Goal: Task Accomplishment & Management: Manage account settings

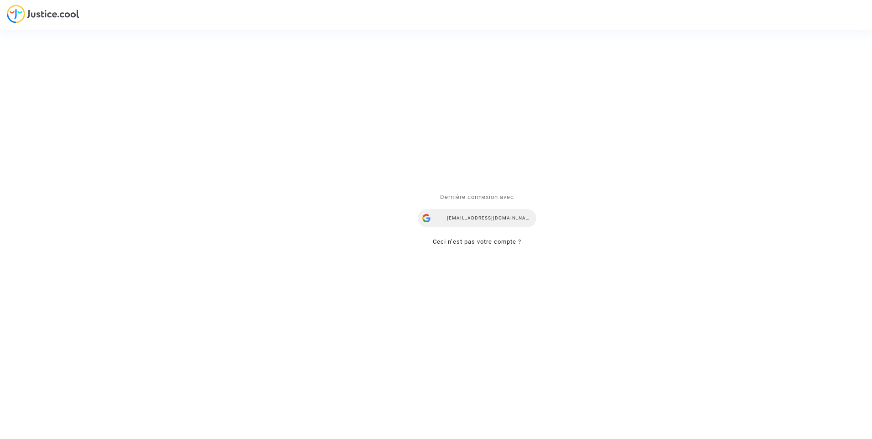
click at [511, 218] on div "[EMAIL_ADDRESS][DOMAIN_NAME]" at bounding box center [477, 218] width 119 height 18
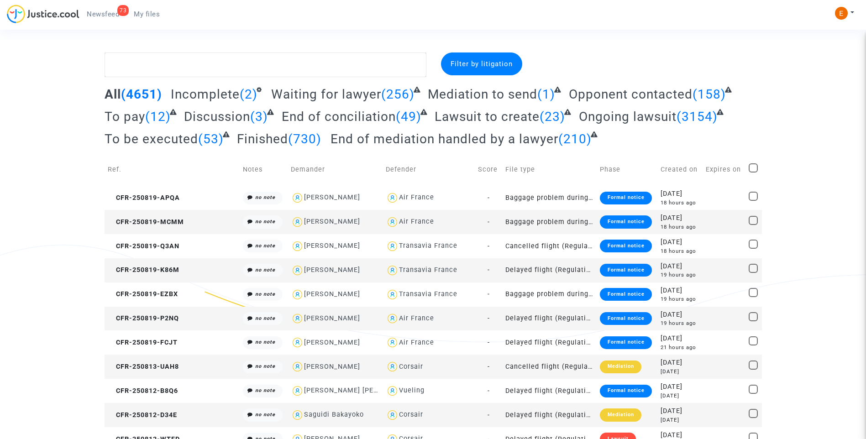
click at [107, 16] on span "Newsfeed" at bounding box center [103, 14] width 32 height 8
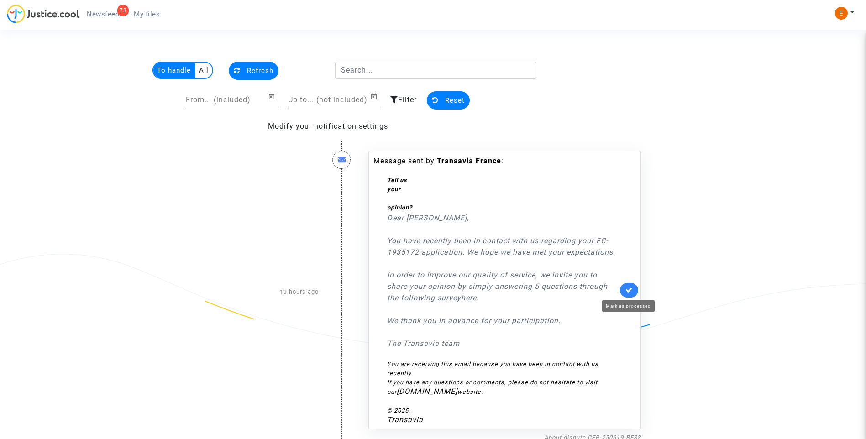
click at [630, 288] on icon at bounding box center [628, 290] width 7 height 7
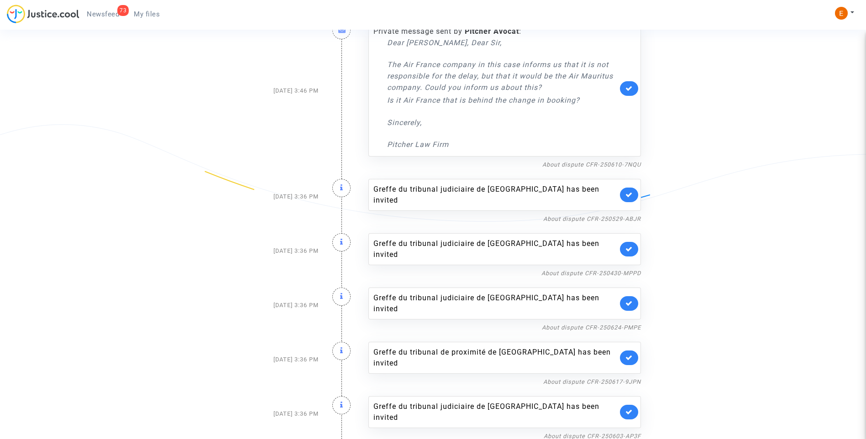
scroll to position [183, 0]
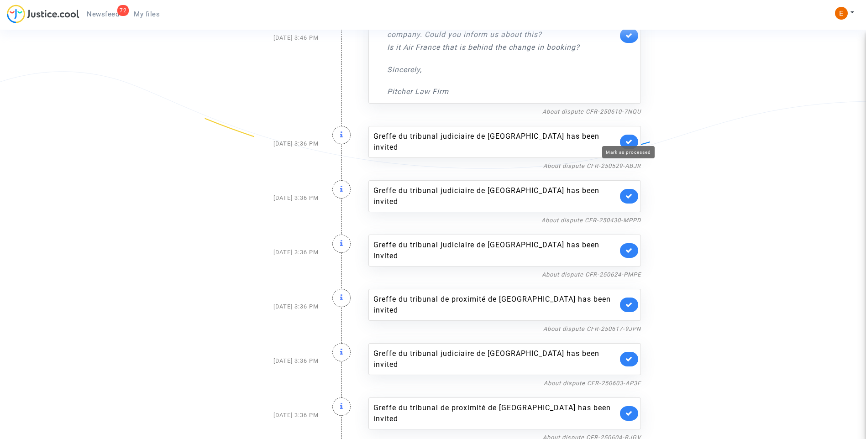
click at [631, 138] on icon at bounding box center [628, 141] width 7 height 7
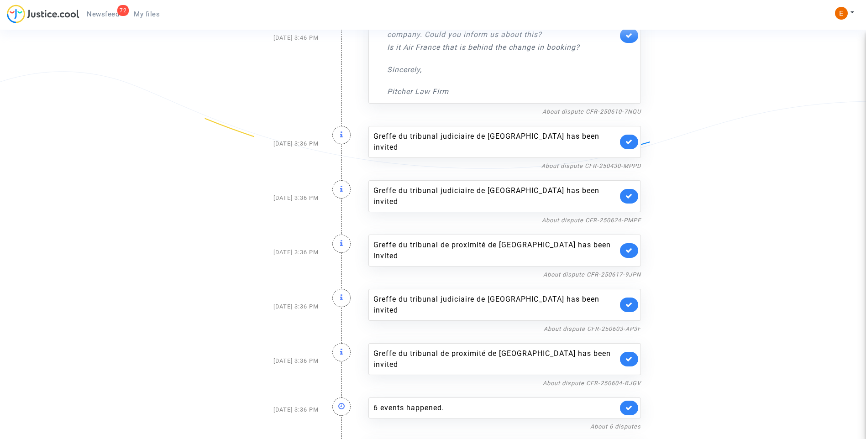
click at [632, 138] on link at bounding box center [629, 142] width 18 height 15
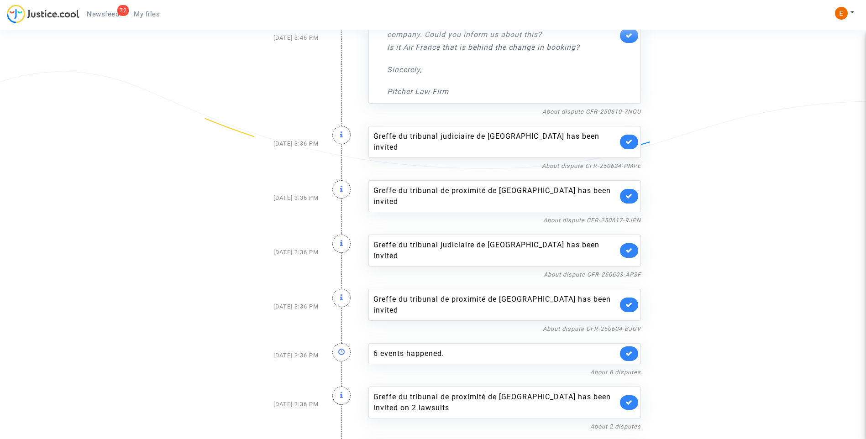
click at [632, 138] on link at bounding box center [629, 142] width 18 height 15
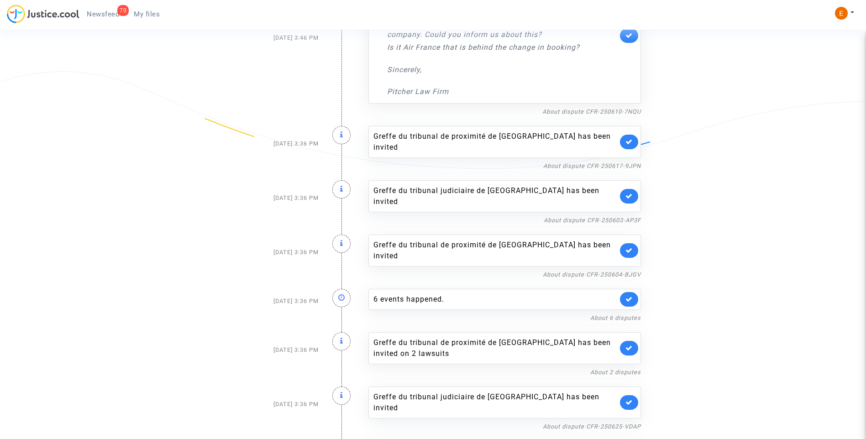
click at [632, 138] on link at bounding box center [629, 142] width 18 height 15
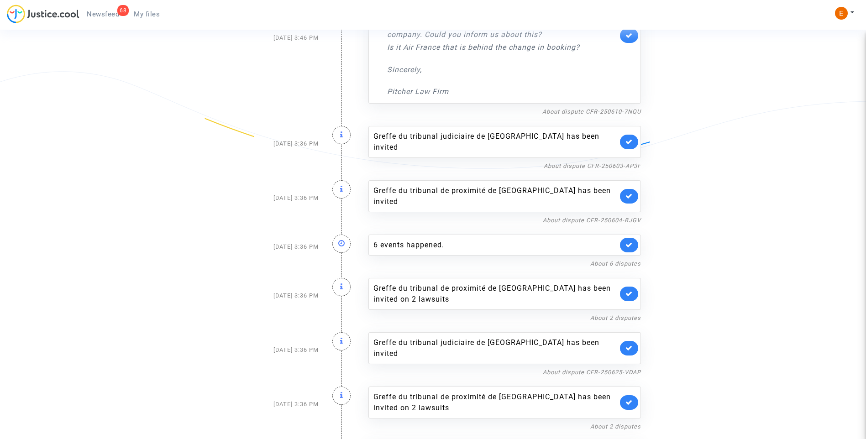
click at [632, 138] on link at bounding box center [629, 142] width 18 height 15
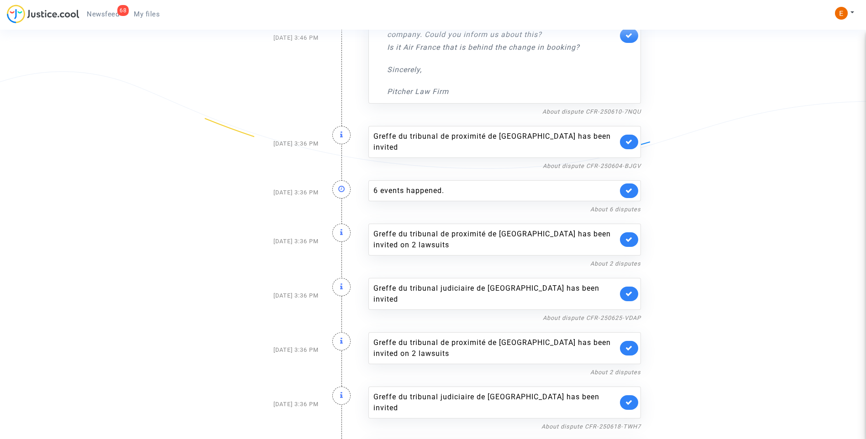
click at [632, 138] on link at bounding box center [629, 142] width 18 height 15
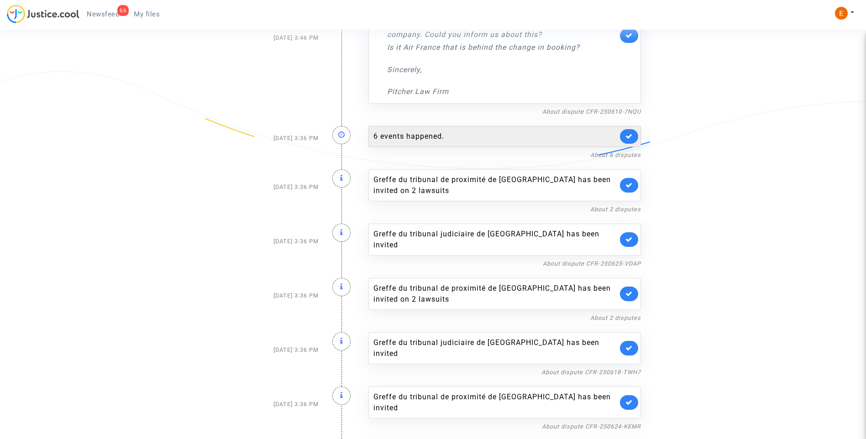
click at [443, 136] on div "6 events happened." at bounding box center [495, 136] width 244 height 11
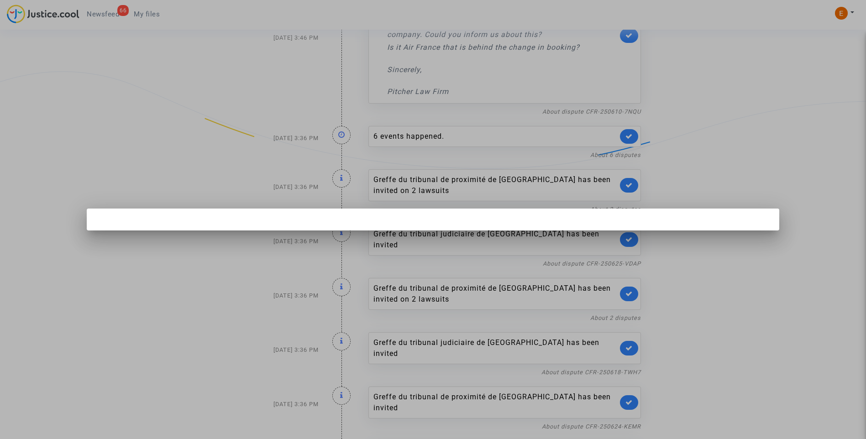
scroll to position [0, 0]
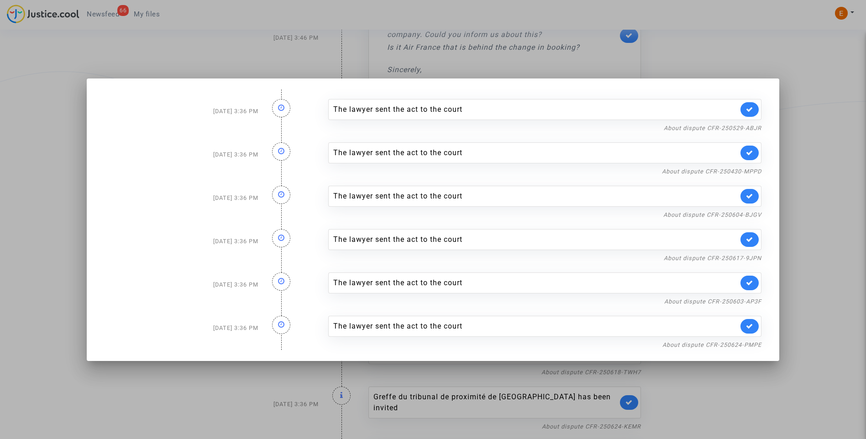
click at [805, 135] on div at bounding box center [433, 219] width 866 height 439
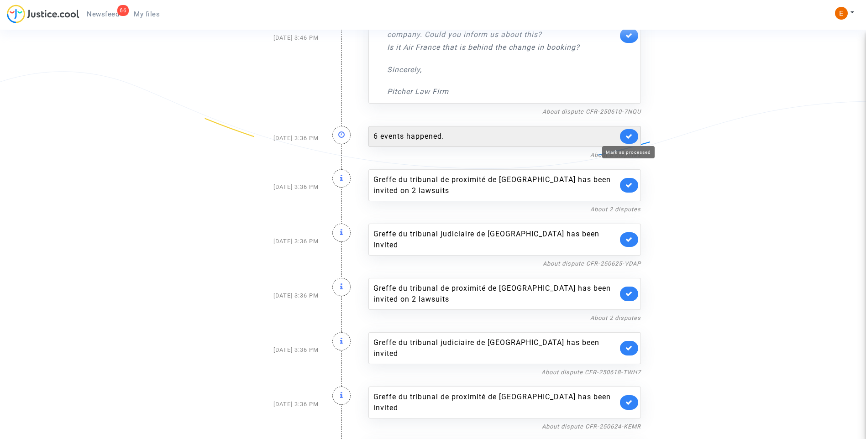
click at [624, 138] on link at bounding box center [629, 136] width 18 height 15
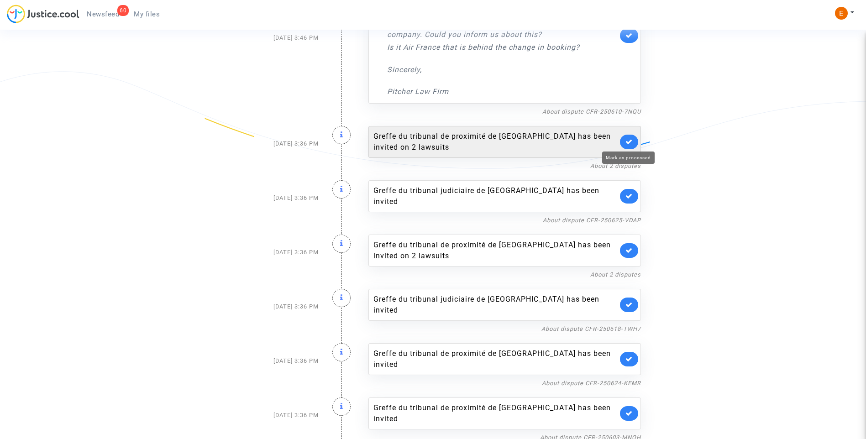
click at [627, 141] on icon at bounding box center [628, 141] width 7 height 7
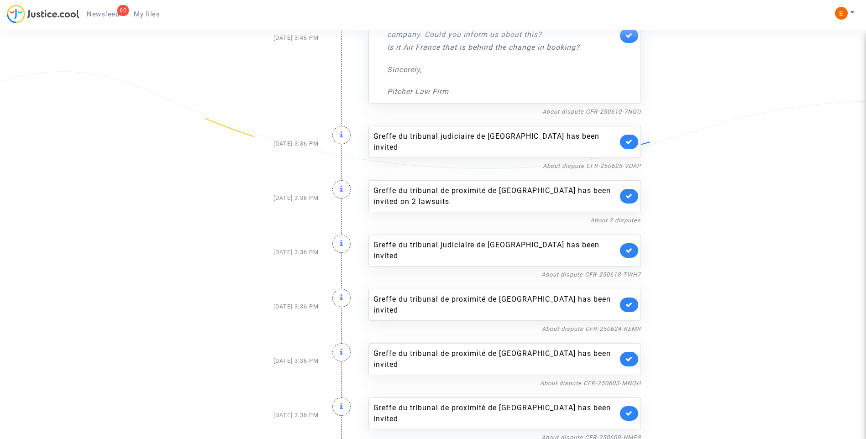
click at [631, 141] on link at bounding box center [629, 142] width 18 height 15
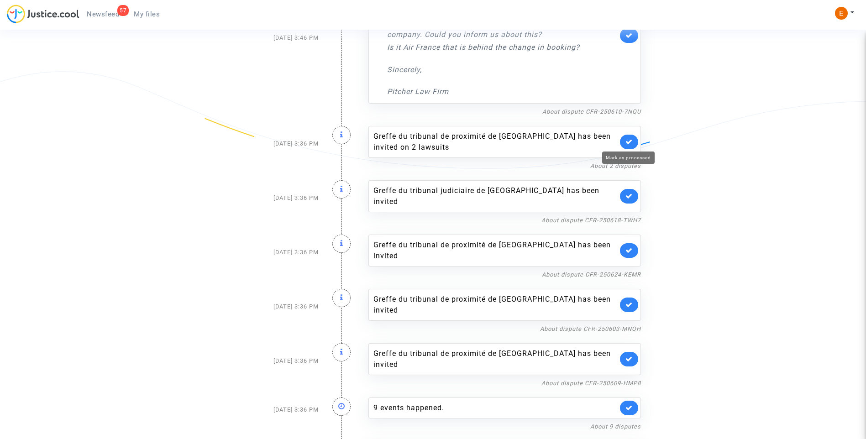
click at [631, 141] on icon at bounding box center [628, 141] width 7 height 7
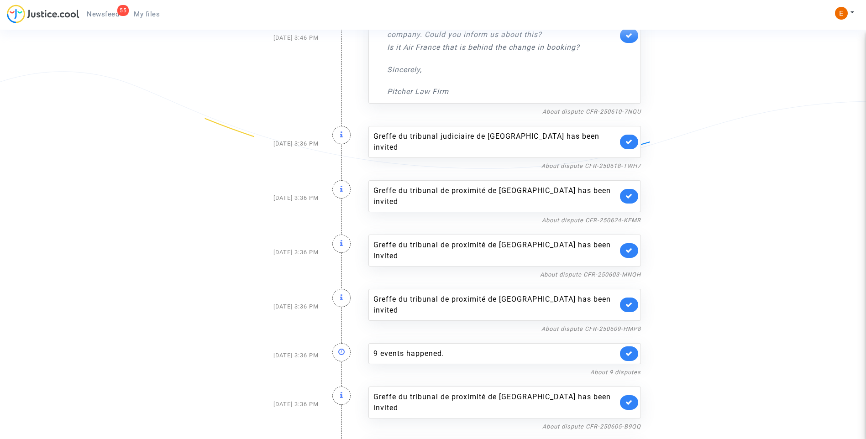
click at [631, 142] on link at bounding box center [629, 142] width 18 height 15
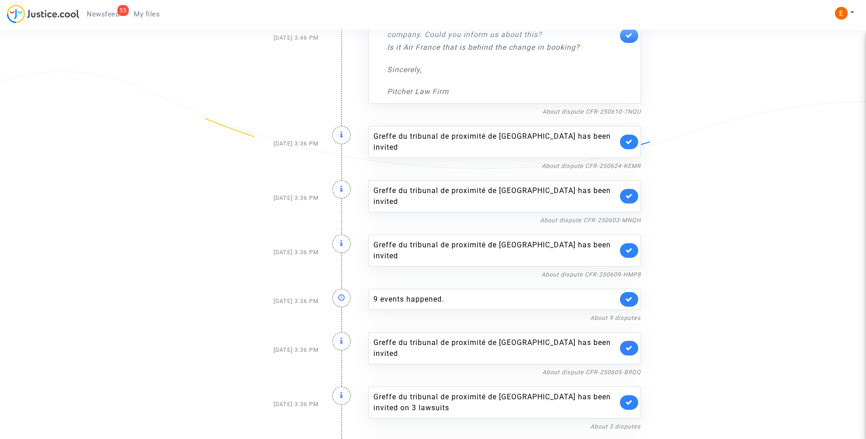
click at [630, 140] on link at bounding box center [629, 142] width 18 height 15
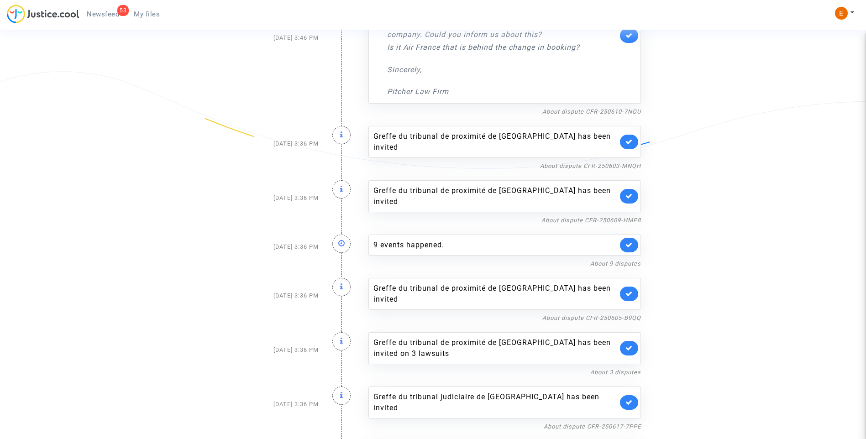
click at [635, 136] on link at bounding box center [629, 142] width 18 height 15
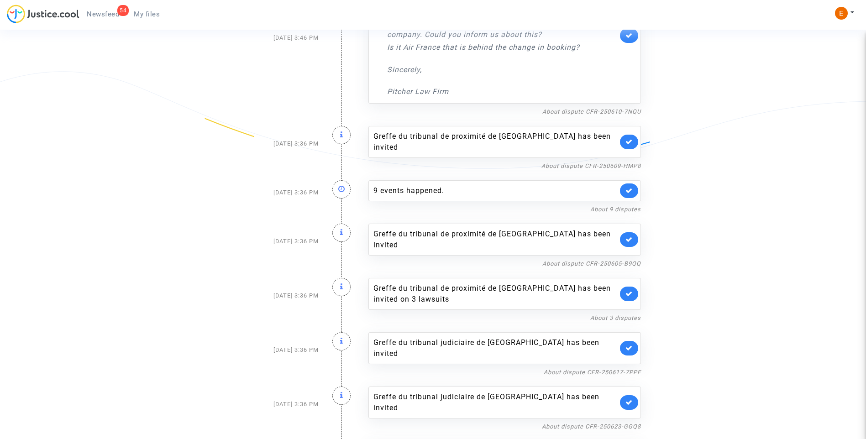
click at [630, 138] on icon at bounding box center [628, 141] width 7 height 7
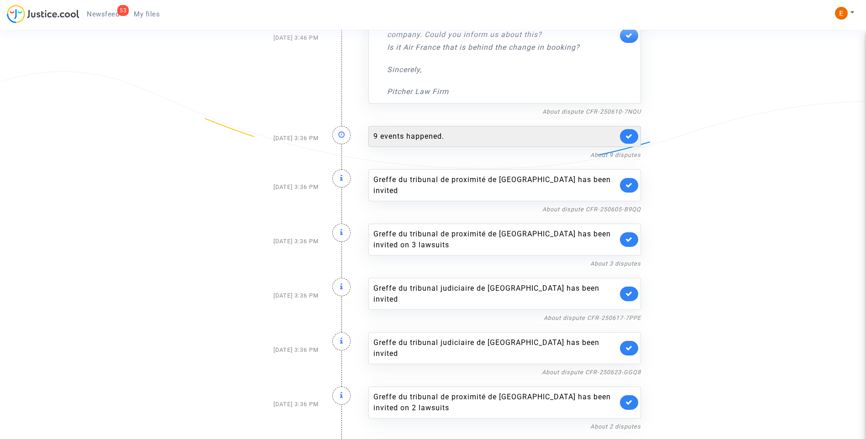
click at [425, 138] on div "9 events happened." at bounding box center [495, 136] width 244 height 11
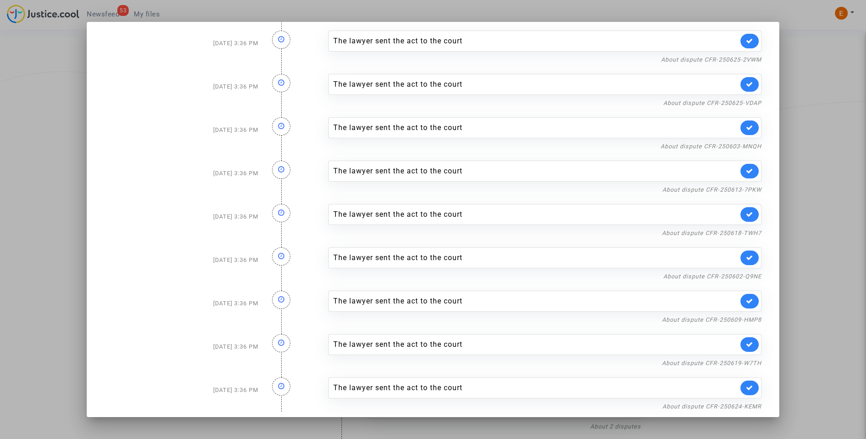
scroll to position [17, 0]
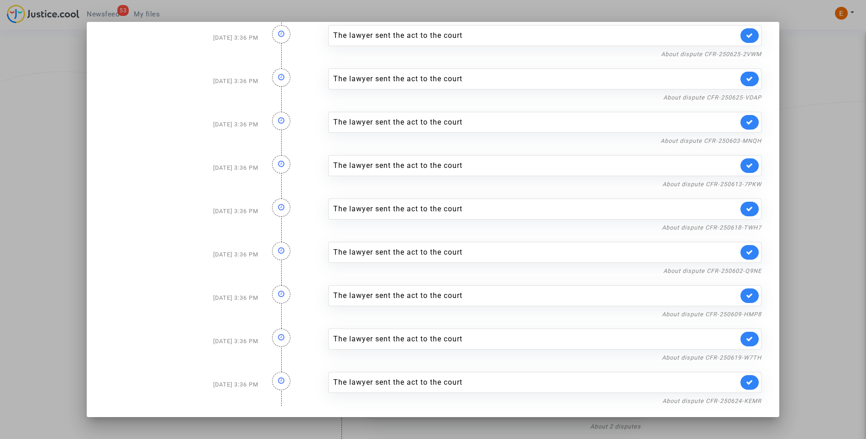
click at [835, 121] on div at bounding box center [433, 219] width 866 height 439
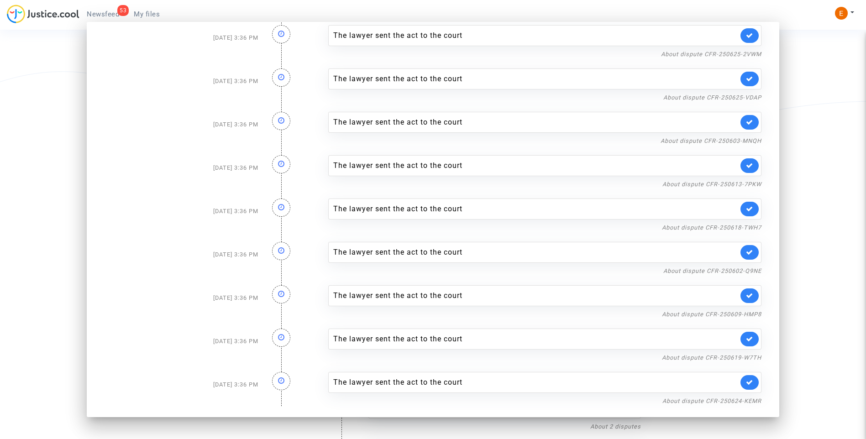
scroll to position [183, 0]
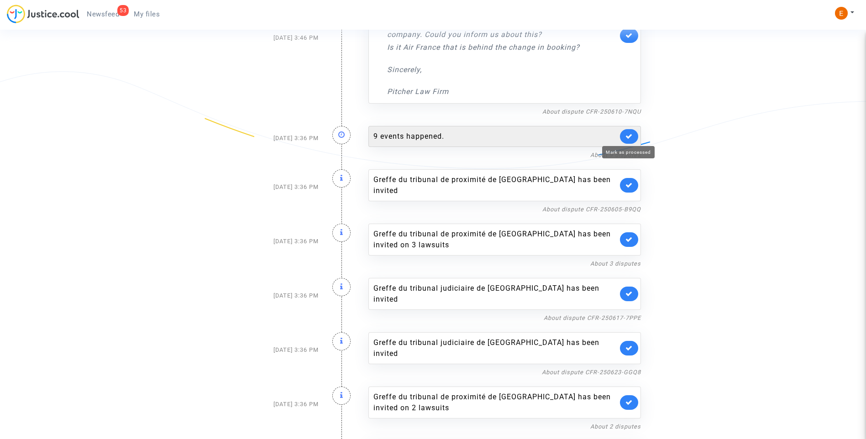
click at [633, 134] on link at bounding box center [629, 136] width 18 height 15
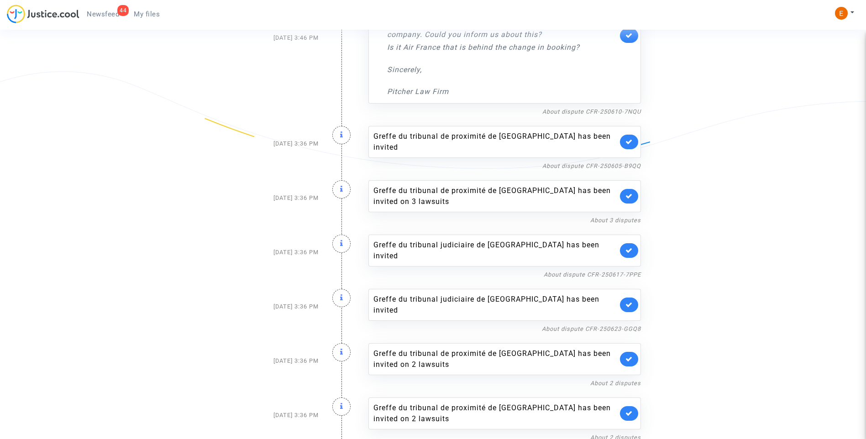
click at [627, 140] on link at bounding box center [629, 142] width 18 height 15
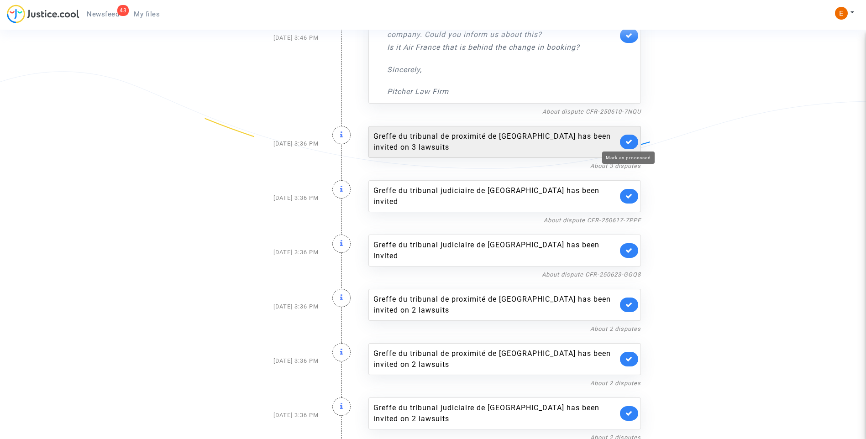
click at [626, 140] on icon at bounding box center [628, 141] width 7 height 7
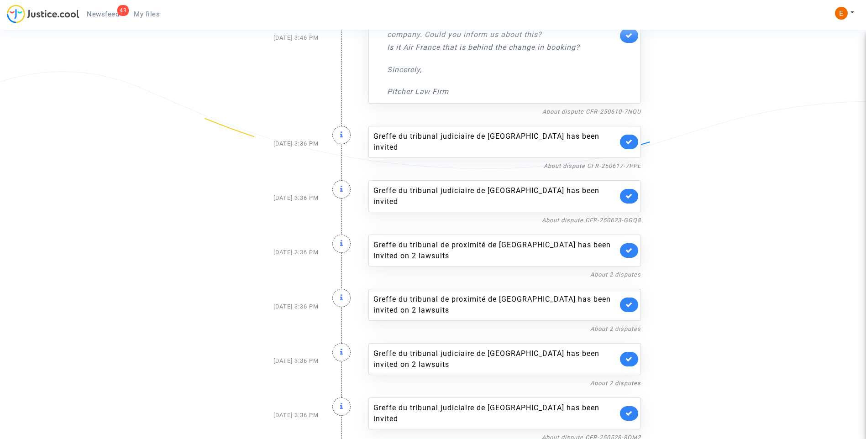
click at [629, 140] on link at bounding box center [629, 142] width 18 height 15
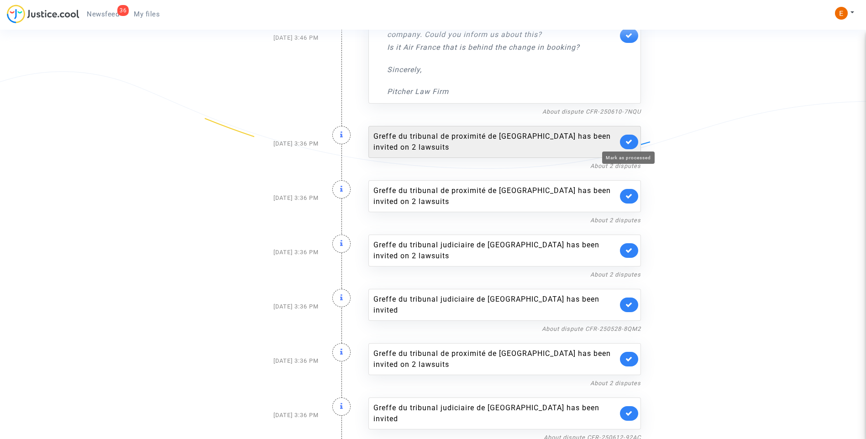
click at [629, 141] on icon at bounding box center [628, 141] width 7 height 7
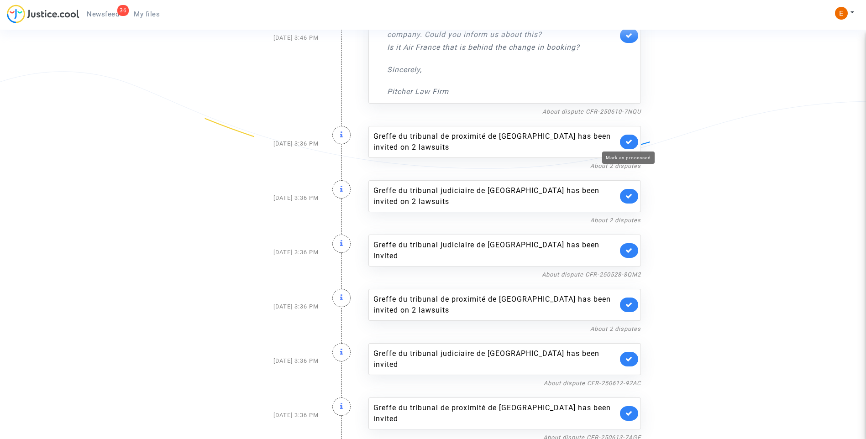
click at [629, 141] on icon at bounding box center [628, 141] width 7 height 7
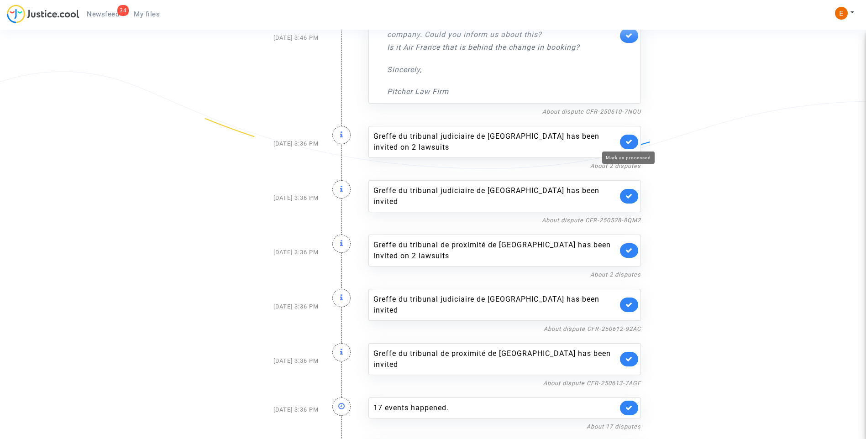
click at [629, 141] on icon at bounding box center [628, 141] width 7 height 7
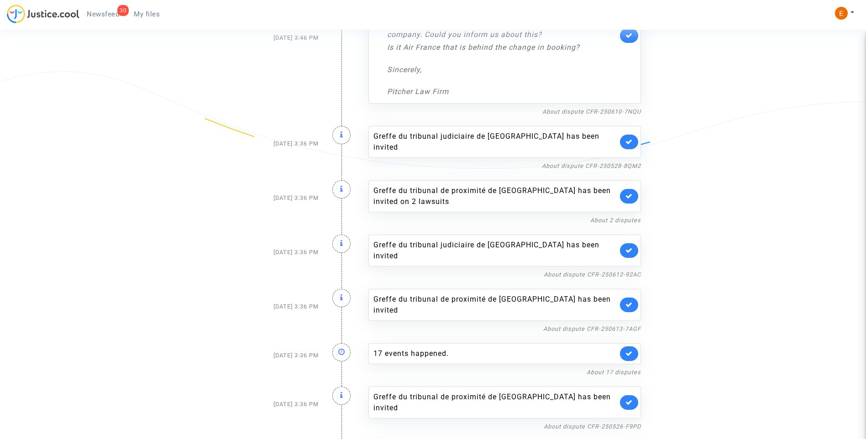
click at [629, 141] on link at bounding box center [629, 142] width 18 height 15
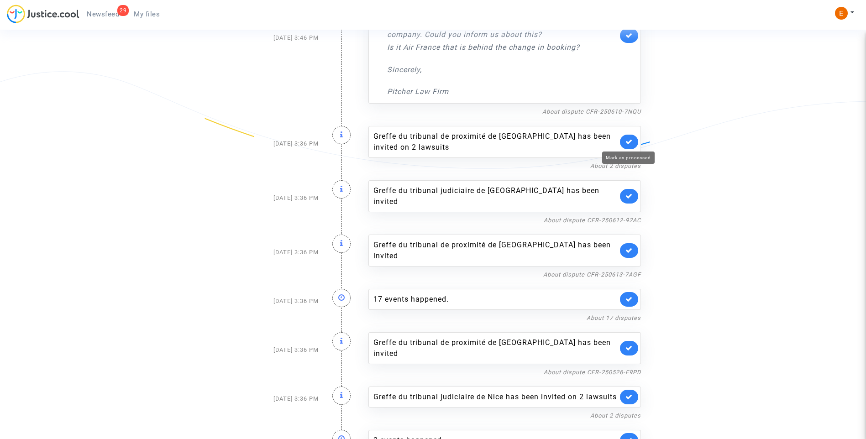
click at [629, 141] on icon at bounding box center [628, 141] width 7 height 7
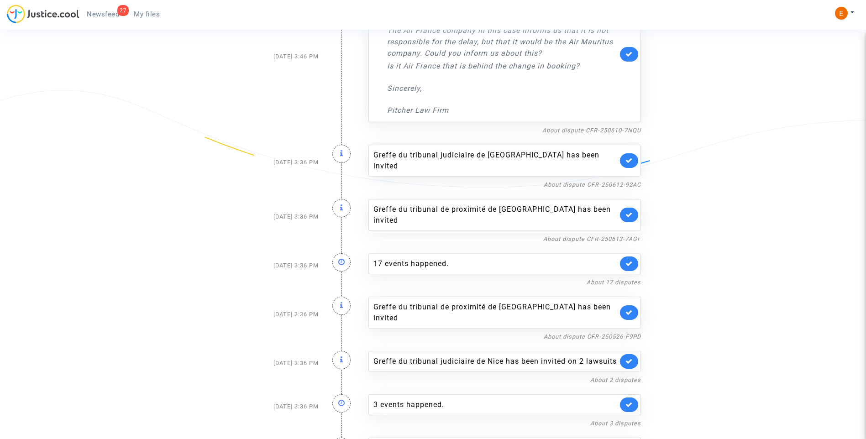
click at [633, 155] on link at bounding box center [629, 160] width 18 height 15
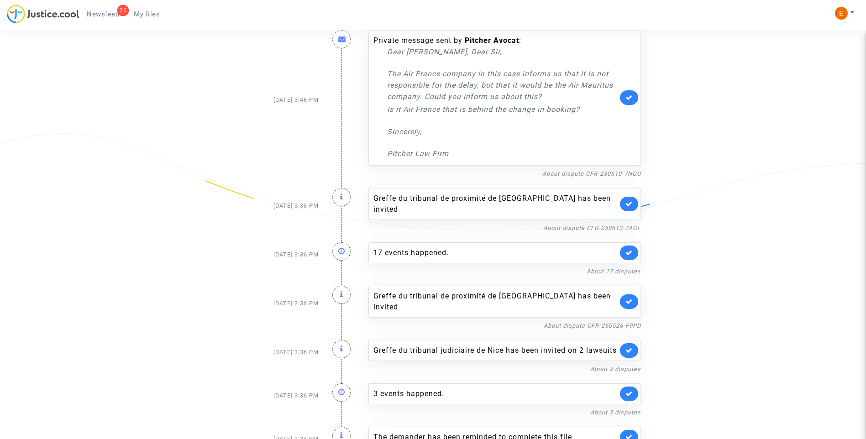
click at [632, 153] on div "Private message sent by [PERSON_NAME] : Dear [PERSON_NAME], Dear Sir, The Air F…" at bounding box center [504, 98] width 272 height 136
click at [629, 200] on icon at bounding box center [628, 203] width 7 height 7
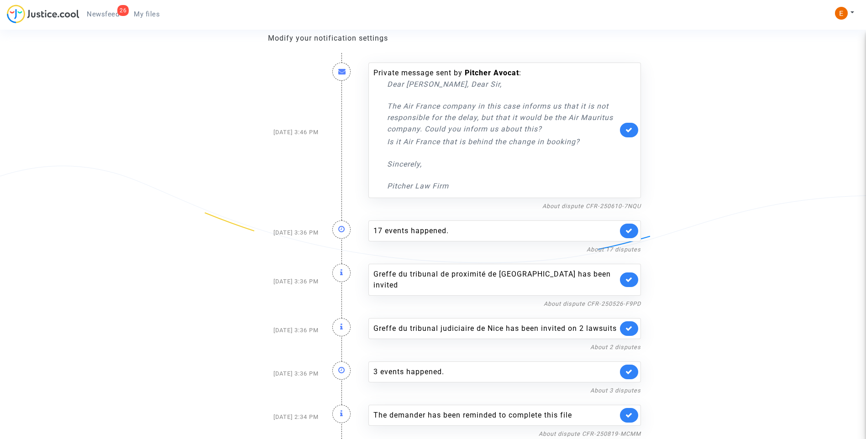
scroll to position [77, 0]
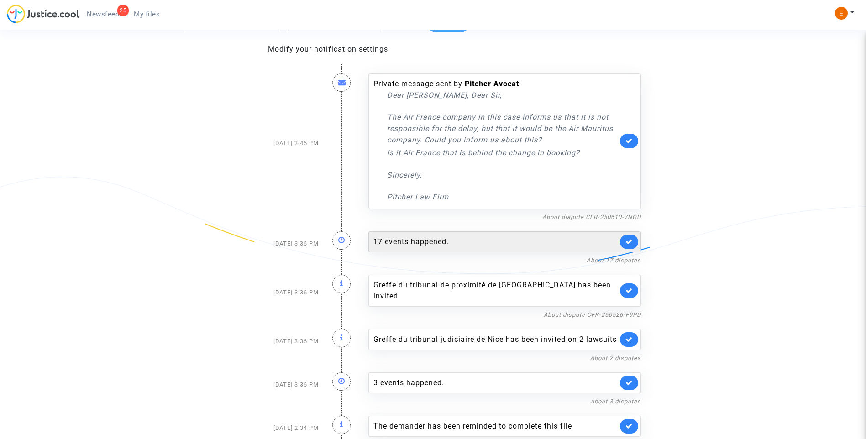
click at [424, 249] on div "17 events happened." at bounding box center [504, 241] width 272 height 21
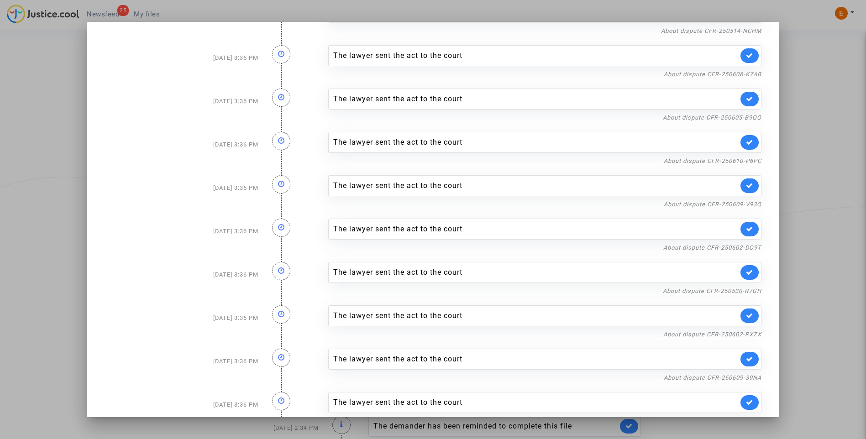
scroll to position [364, 0]
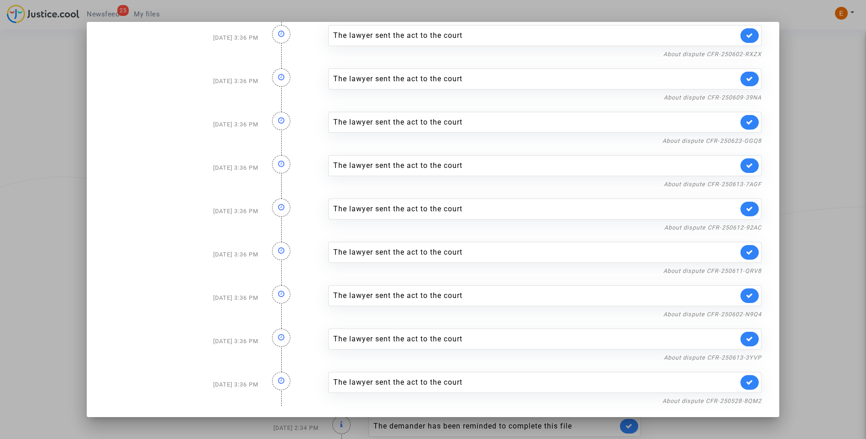
click at [848, 117] on div at bounding box center [433, 219] width 866 height 439
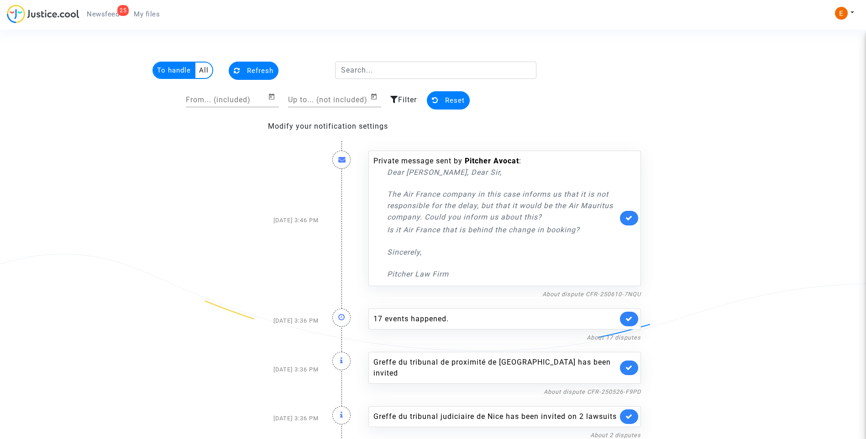
scroll to position [77, 0]
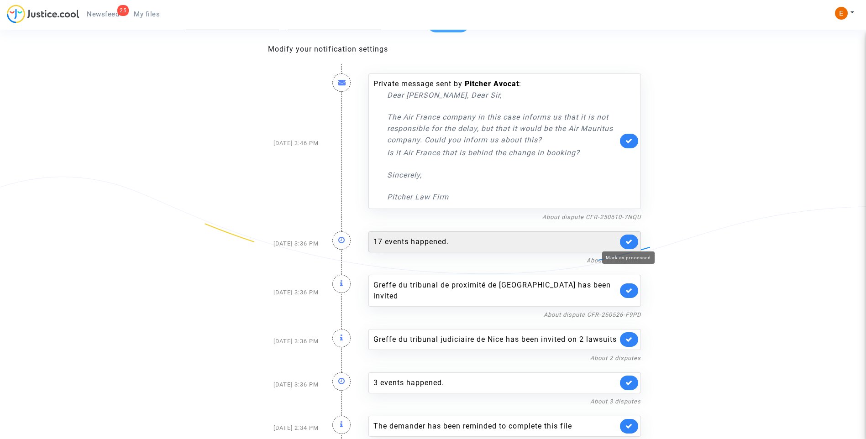
click at [631, 241] on icon at bounding box center [628, 241] width 7 height 7
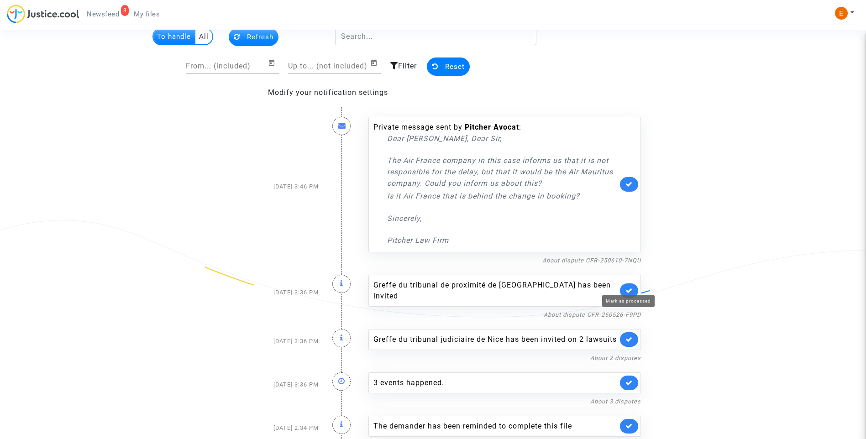
click at [630, 287] on icon at bounding box center [628, 290] width 7 height 7
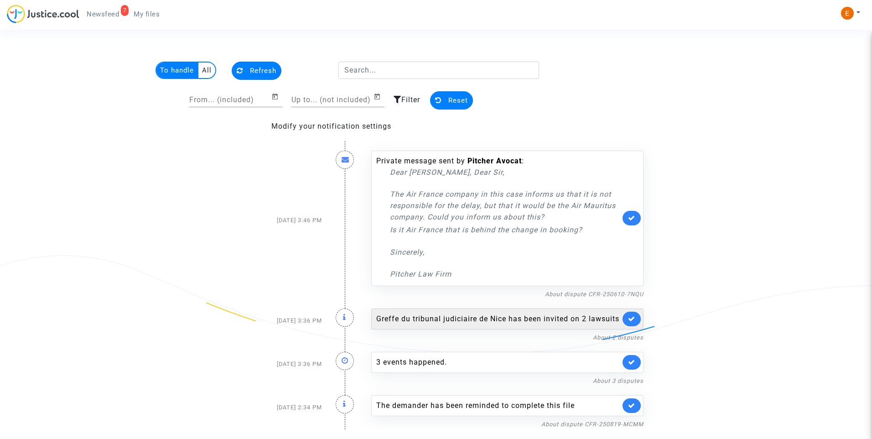
click at [627, 321] on link at bounding box center [632, 319] width 18 height 15
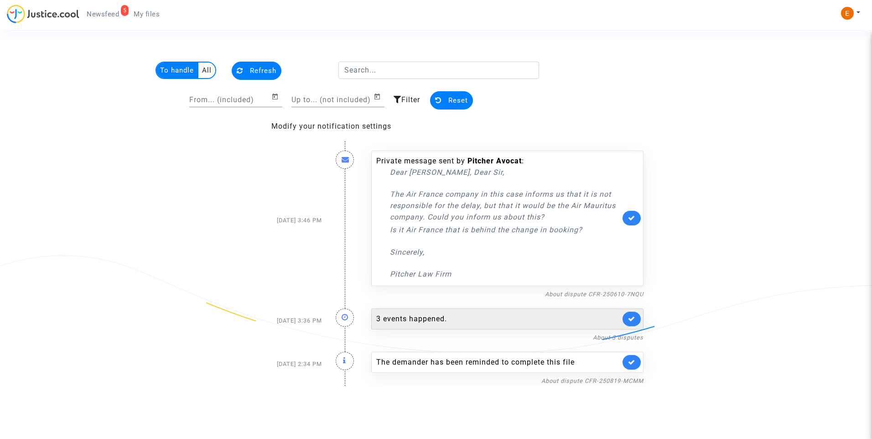
click at [390, 322] on div "3 events happened." at bounding box center [498, 318] width 244 height 11
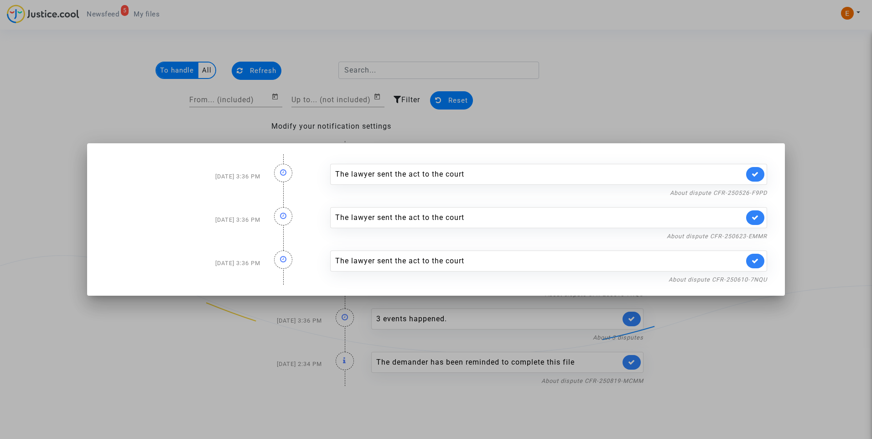
click at [723, 91] on div at bounding box center [436, 219] width 872 height 439
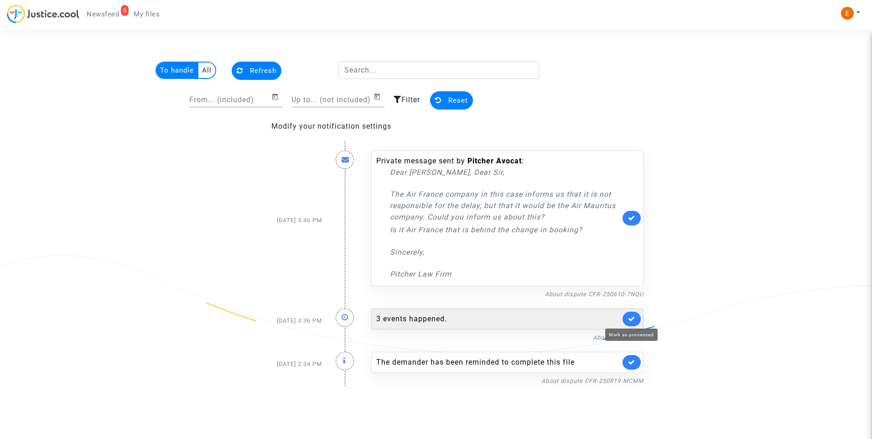
click at [632, 316] on icon at bounding box center [631, 318] width 7 height 7
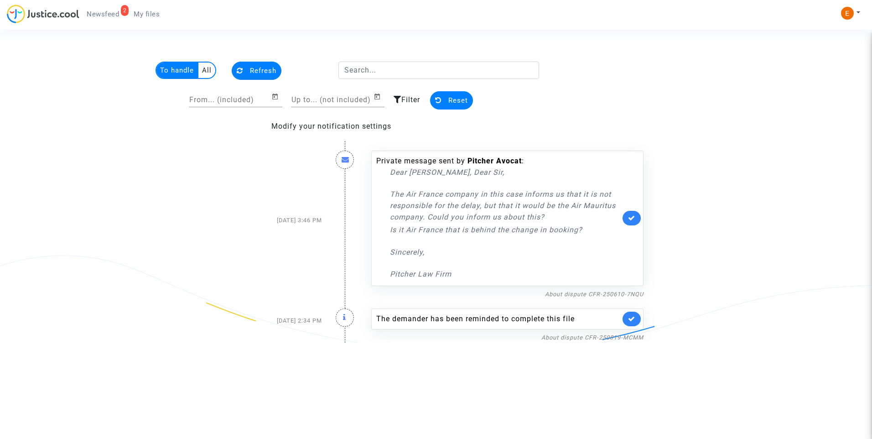
click at [635, 324] on link at bounding box center [632, 319] width 18 height 15
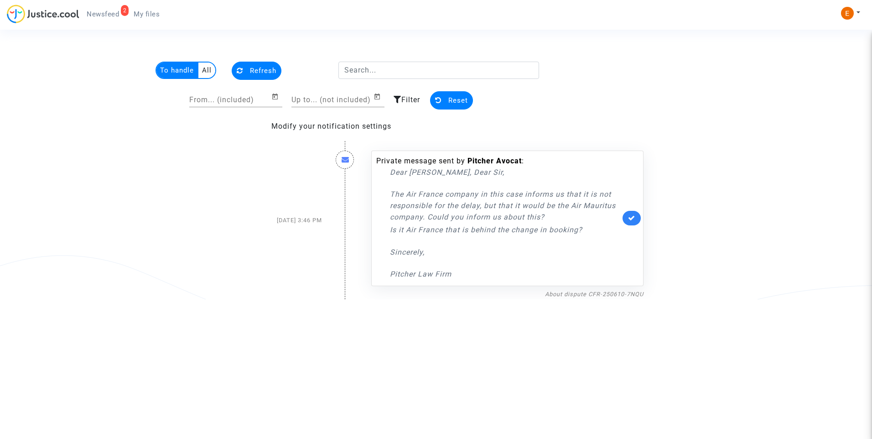
click at [142, 16] on span "My files" at bounding box center [147, 14] width 26 height 8
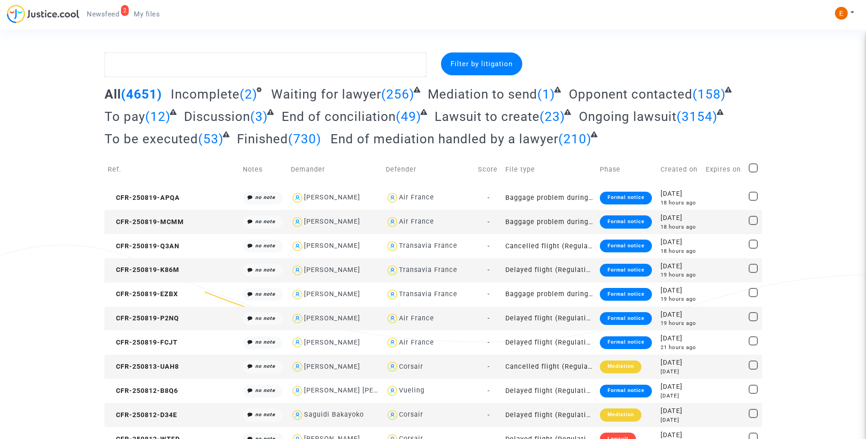
click at [601, 220] on div "Formal notice" at bounding box center [626, 221] width 52 height 13
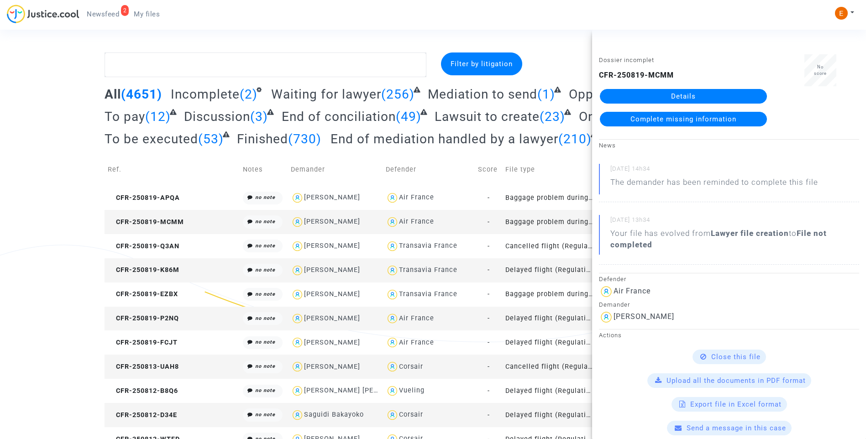
click at [674, 100] on link "Details" at bounding box center [683, 96] width 167 height 15
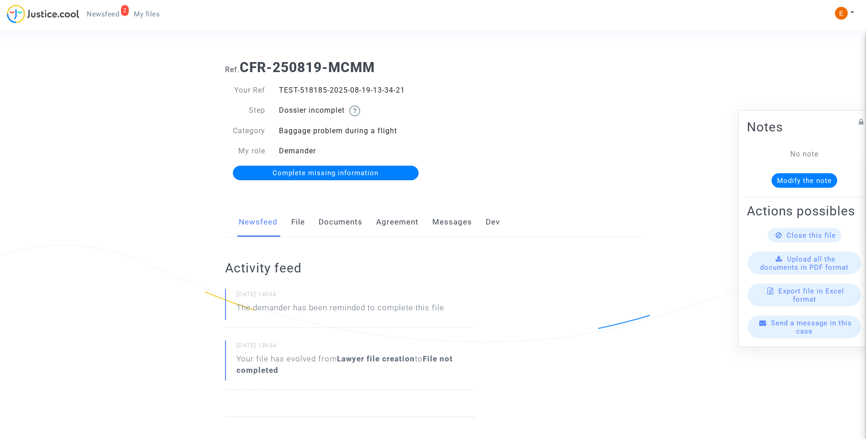
click at [336, 220] on link "Documents" at bounding box center [340, 222] width 44 height 30
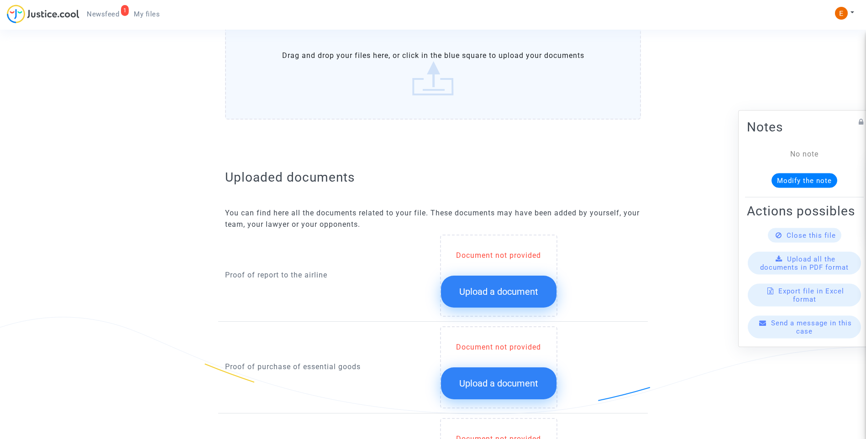
scroll to position [502, 0]
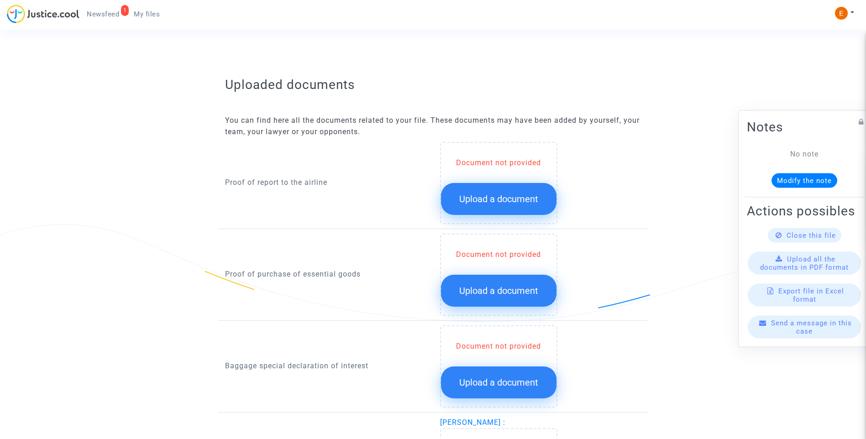
click at [523, 207] on button "Upload a document" at bounding box center [498, 199] width 115 height 32
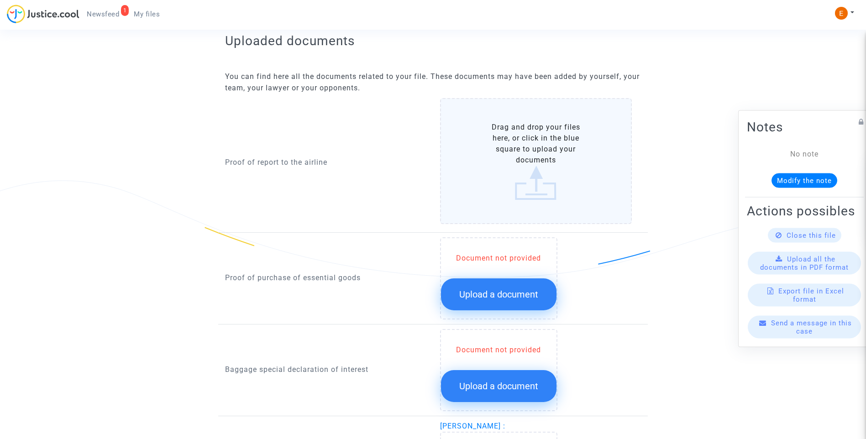
scroll to position [548, 0]
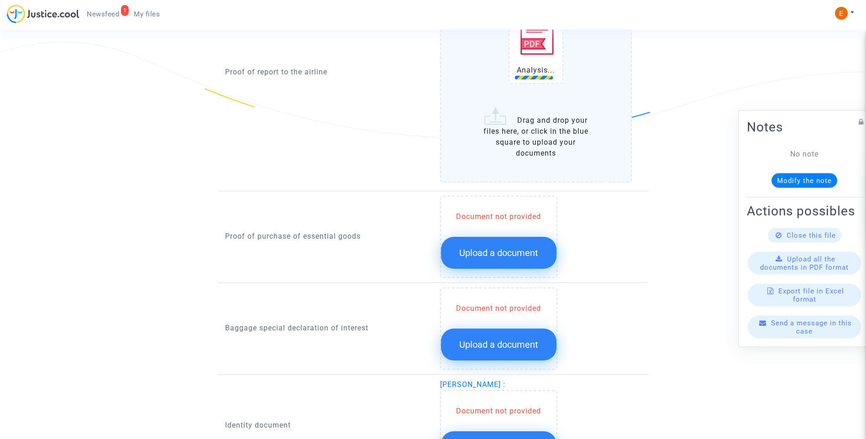
click at [532, 248] on span "Upload a document" at bounding box center [498, 252] width 79 height 11
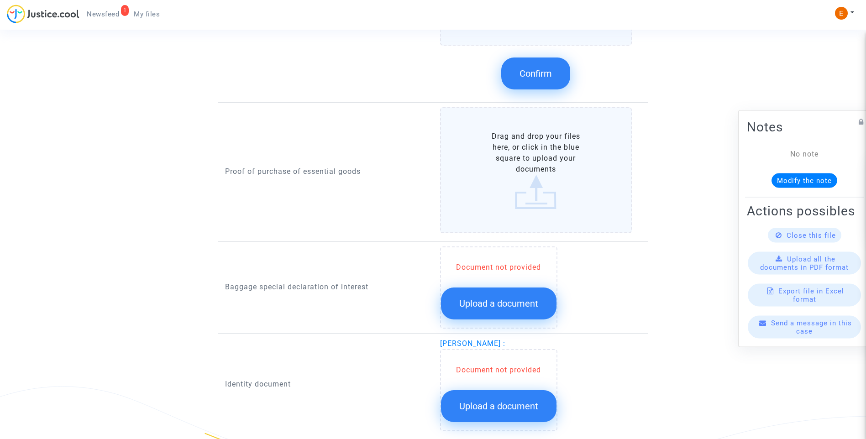
click at [506, 313] on button "Upload a document" at bounding box center [498, 303] width 115 height 32
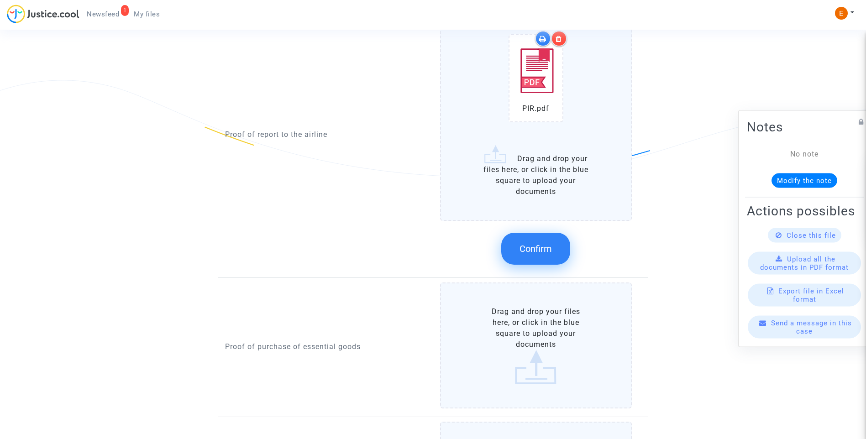
scroll to position [639, 0]
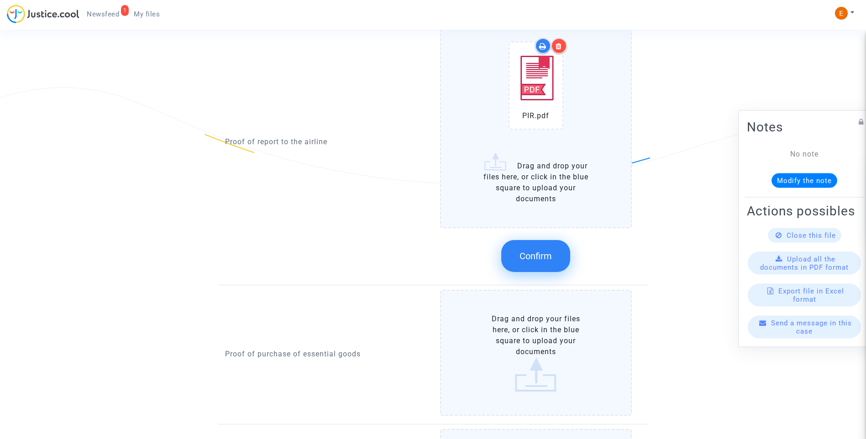
click at [545, 250] on button "Confirm" at bounding box center [535, 256] width 69 height 32
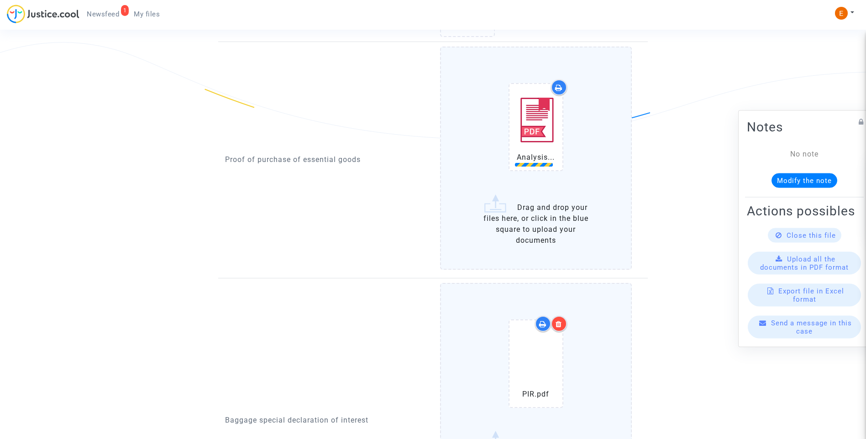
scroll to position [684, 0]
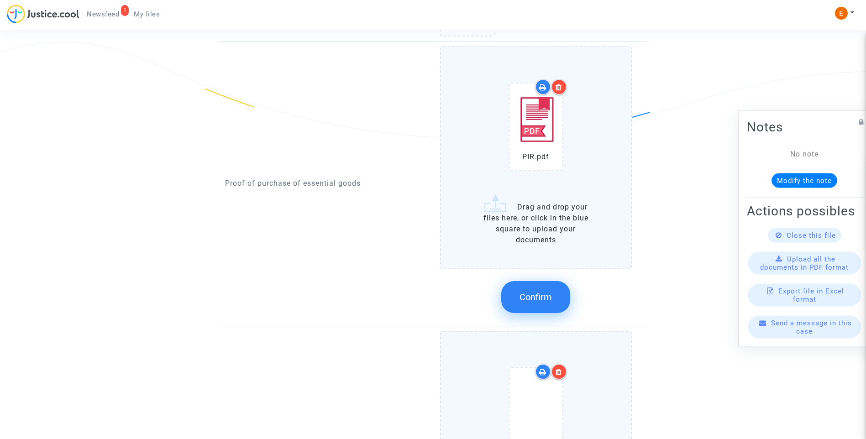
click at [535, 289] on button "Confirm" at bounding box center [535, 297] width 69 height 32
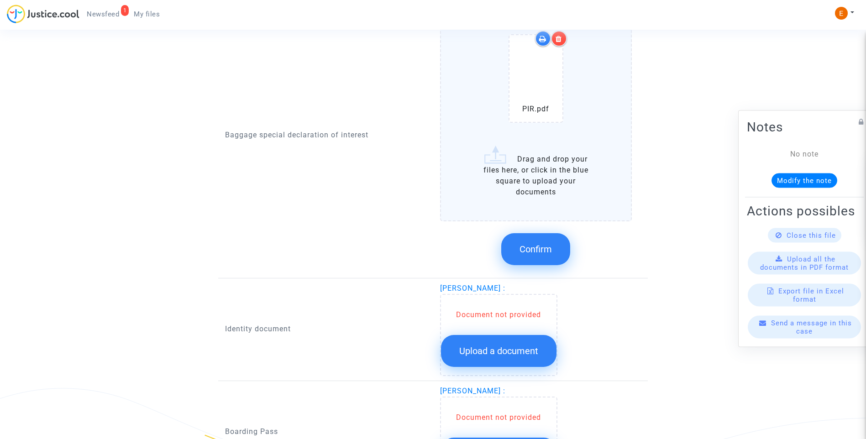
scroll to position [821, 0]
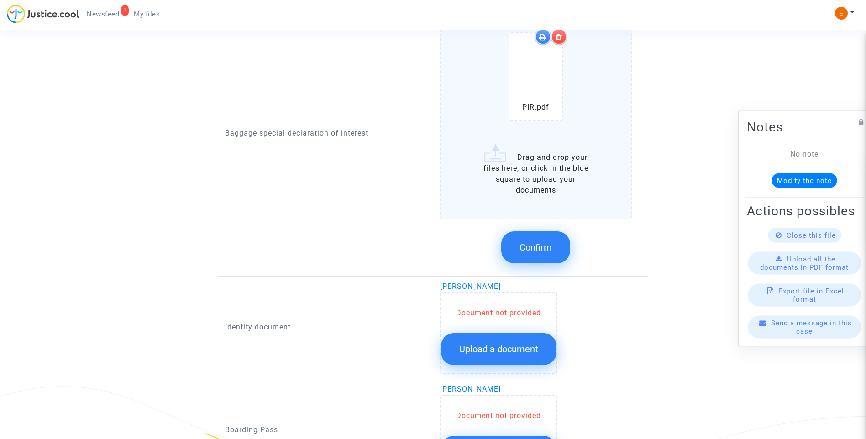
click at [545, 244] on span "Confirm" at bounding box center [535, 247] width 32 height 11
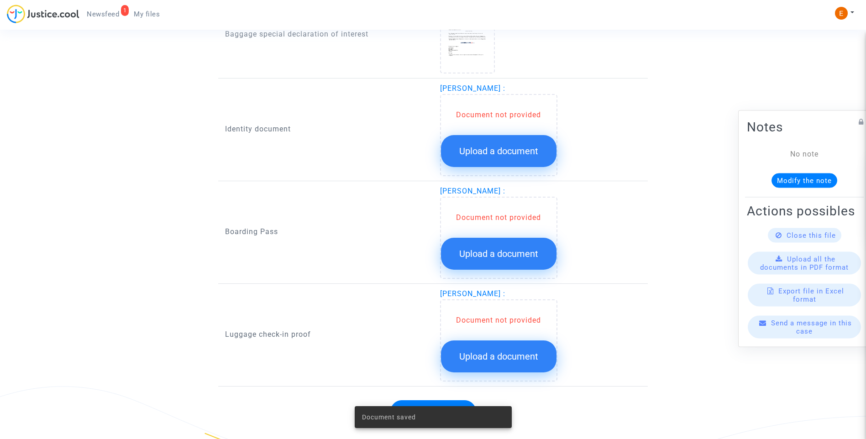
click at [514, 141] on button "Upload a document" at bounding box center [498, 151] width 115 height 32
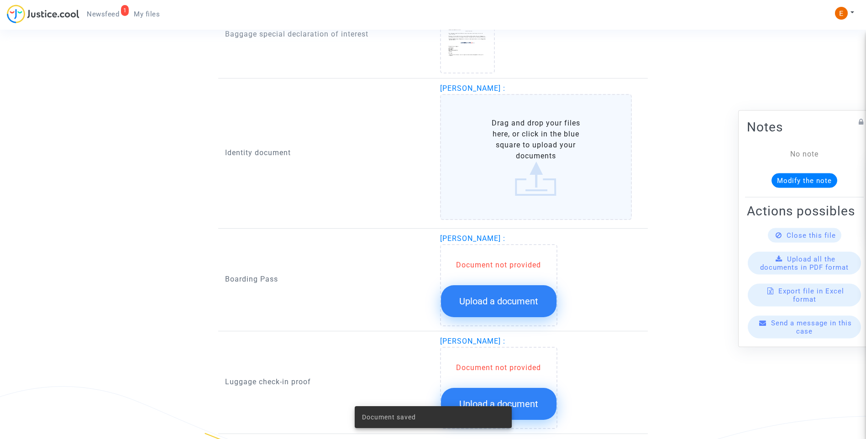
click at [512, 295] on button "Upload a document" at bounding box center [498, 301] width 115 height 32
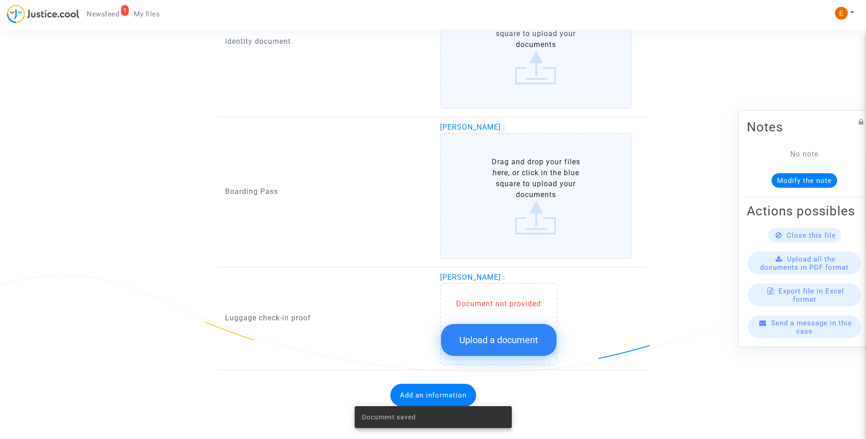
click at [508, 340] on span "Upload a document" at bounding box center [498, 339] width 79 height 11
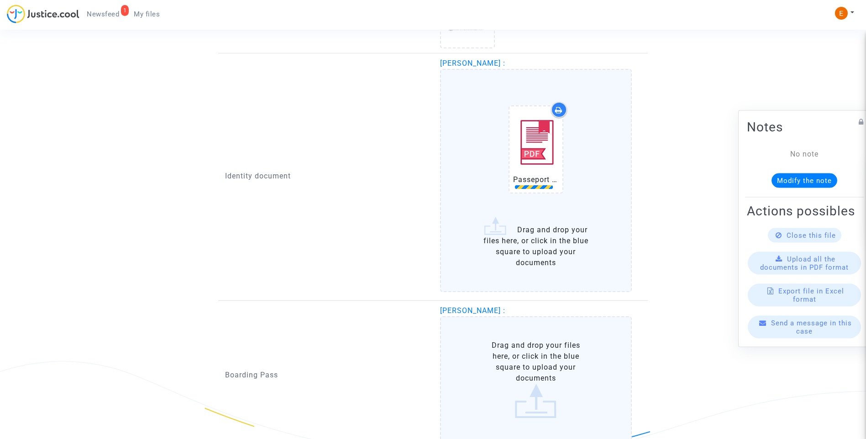
scroll to position [933, 0]
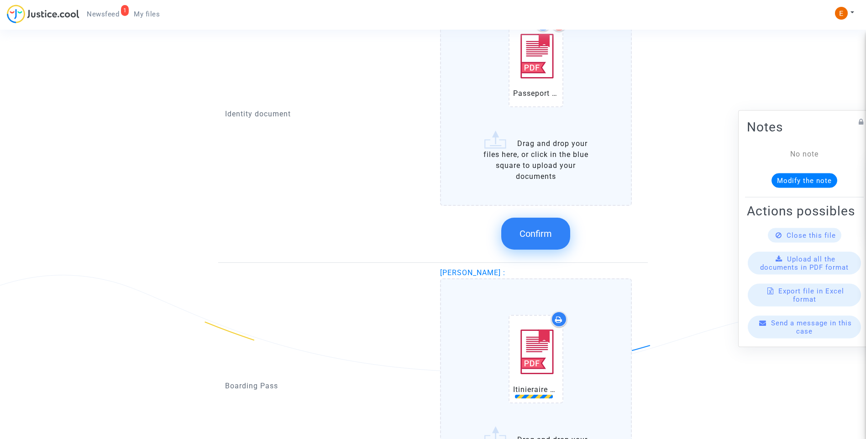
drag, startPoint x: 553, startPoint y: 237, endPoint x: 292, endPoint y: 184, distance: 265.8
click at [553, 236] on button "Confirm" at bounding box center [535, 234] width 69 height 32
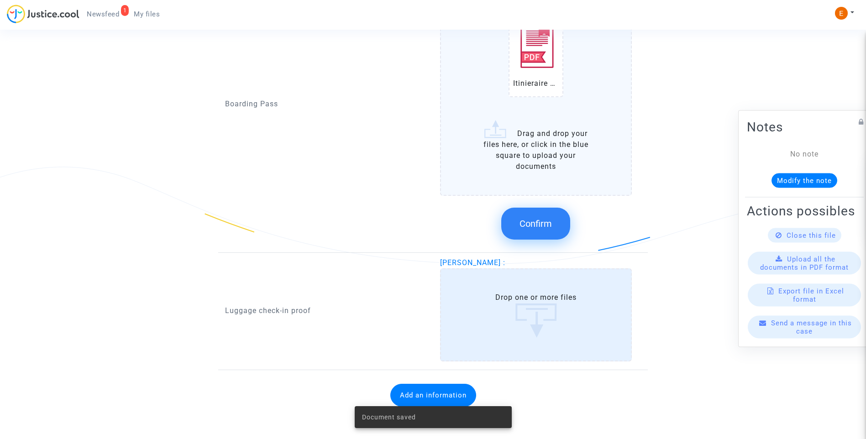
scroll to position [1070, 0]
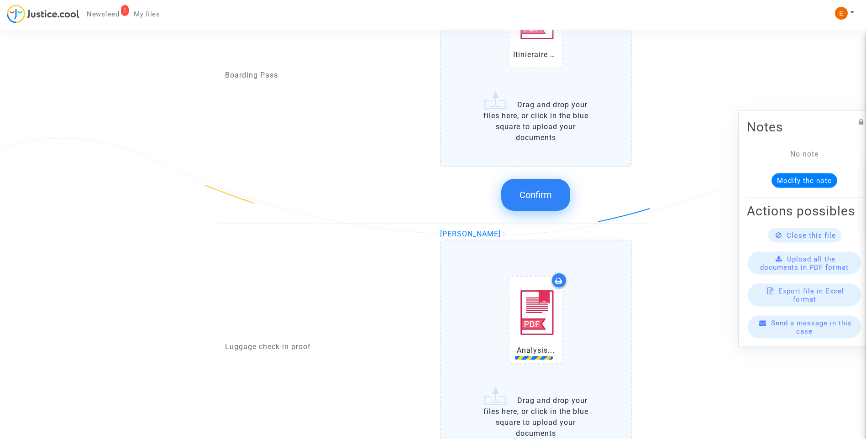
click at [550, 190] on span "Confirm" at bounding box center [535, 194] width 32 height 11
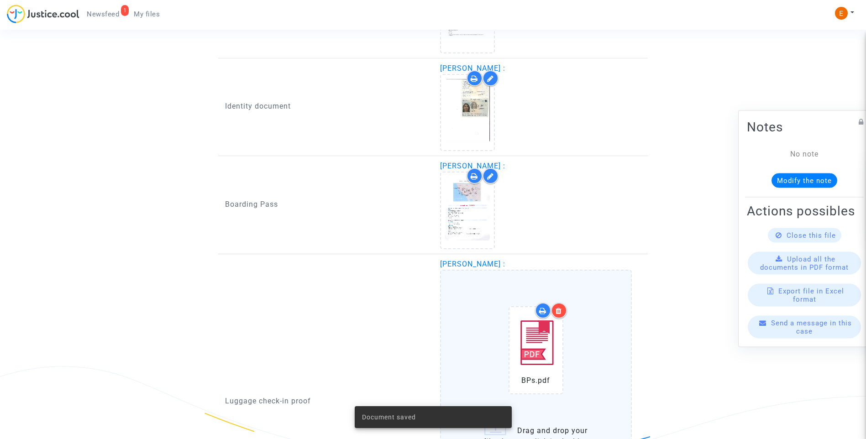
scroll to position [1021, 0]
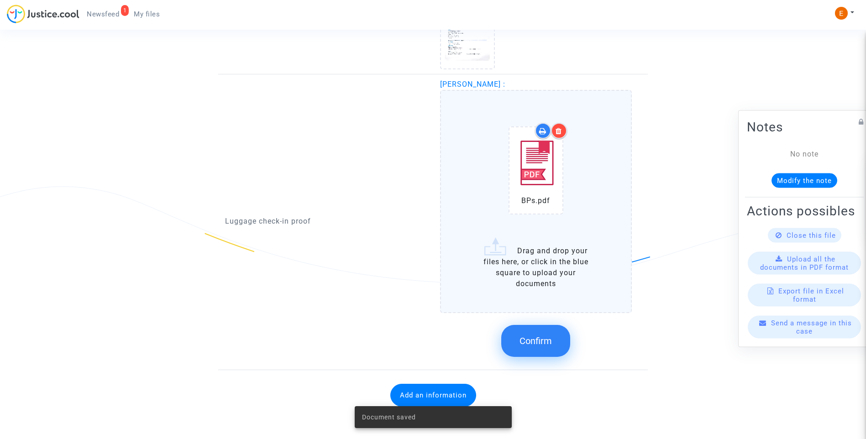
click at [551, 343] on span "Confirm" at bounding box center [535, 340] width 32 height 11
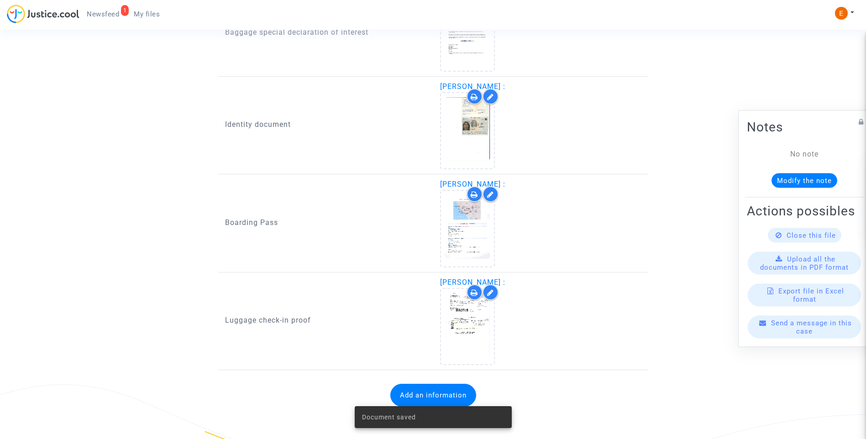
scroll to position [823, 0]
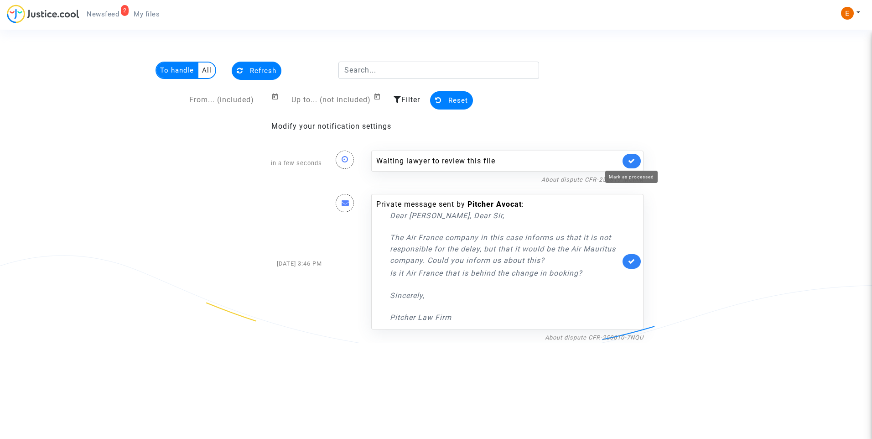
click at [635, 161] on icon at bounding box center [631, 160] width 7 height 7
